Goal: Task Accomplishment & Management: Use online tool/utility

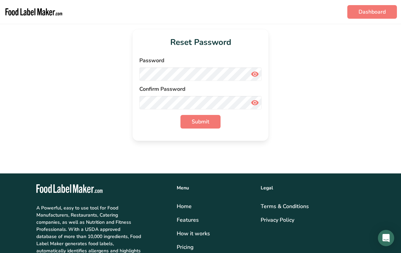
click at [258, 71] on icon at bounding box center [255, 74] width 8 height 12
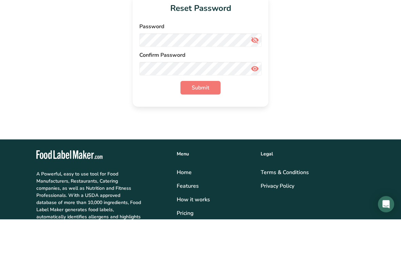
click at [256, 96] on icon at bounding box center [255, 102] width 8 height 12
click at [207, 118] on span "Submit" at bounding box center [201, 122] width 18 height 8
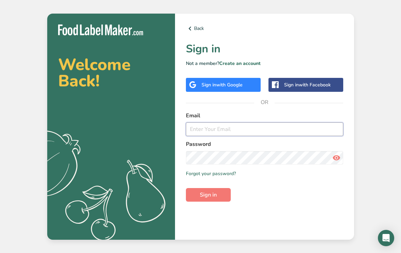
click at [245, 125] on input "email" at bounding box center [264, 129] width 157 height 14
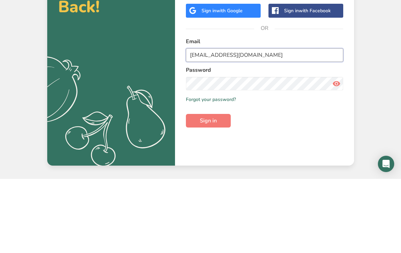
type input "[EMAIL_ADDRESS][DOMAIN_NAME]"
click at [337, 151] on icon at bounding box center [336, 157] width 8 height 12
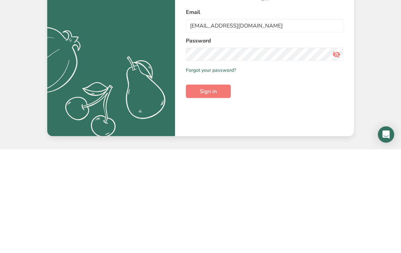
click at [221, 188] on button "Sign in" at bounding box center [208, 195] width 45 height 14
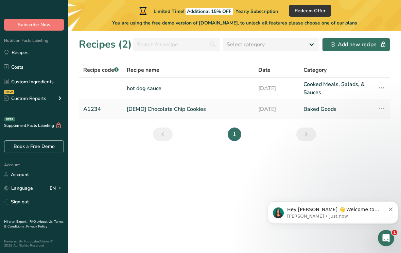
scroll to position [16, 0]
click at [390, 237] on icon "Open Intercom Messenger" at bounding box center [385, 237] width 11 height 11
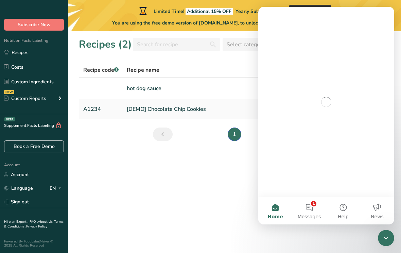
scroll to position [0, 0]
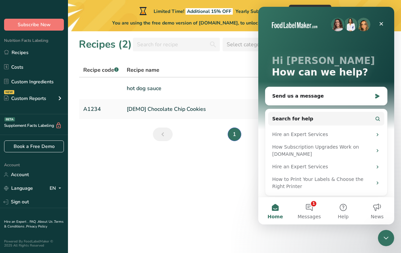
click at [382, 165] on div "Hire an Expert Services" at bounding box center [326, 166] width 116 height 13
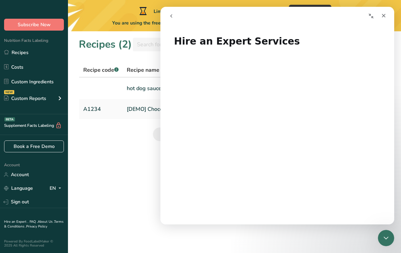
click at [152, 159] on section "Recipes (2) Select category All Baked Goods [GEOGRAPHIC_DATA] Confectionery Coo…" at bounding box center [234, 141] width 333 height 221
click at [390, 236] on icon "Close Intercom Messenger" at bounding box center [386, 238] width 8 height 8
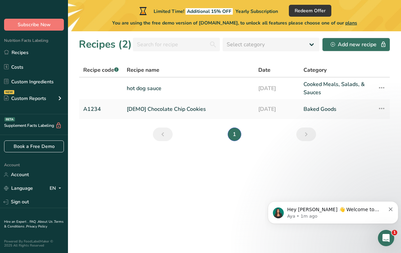
click at [390, 236] on icon "Open Intercom Messenger" at bounding box center [385, 237] width 11 height 11
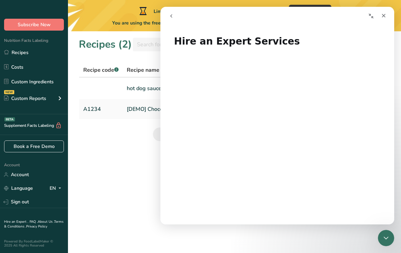
click at [386, 15] on div "Close" at bounding box center [383, 16] width 12 height 12
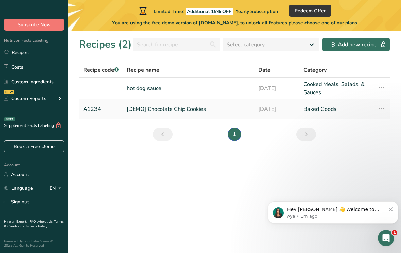
click at [391, 237] on icon "Open Intercom Messenger" at bounding box center [385, 237] width 11 height 11
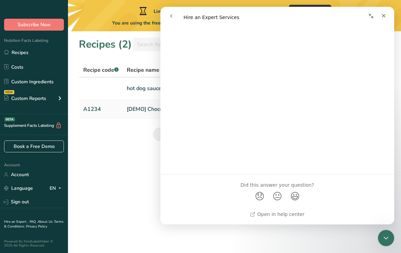
scroll to position [517, 0]
click at [389, 238] on icon "Close Intercom Messenger" at bounding box center [386, 238] width 8 height 8
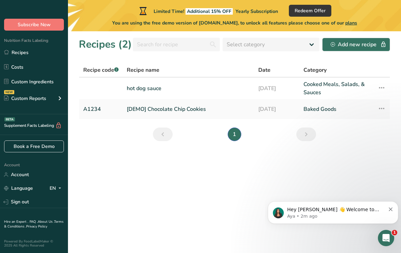
scroll to position [0, 0]
click at [179, 67] on div "Recipe name" at bounding box center [188, 70] width 123 height 8
click at [384, 88] on icon at bounding box center [381, 88] width 8 height 12
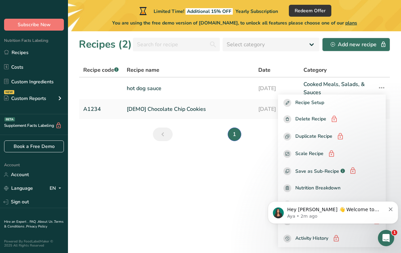
click at [249, 185] on section "Recipes (2) Select category All Baked Goods [GEOGRAPHIC_DATA] Confectionery Coo…" at bounding box center [234, 141] width 333 height 221
